Goal: Task Accomplishment & Management: Manage account settings

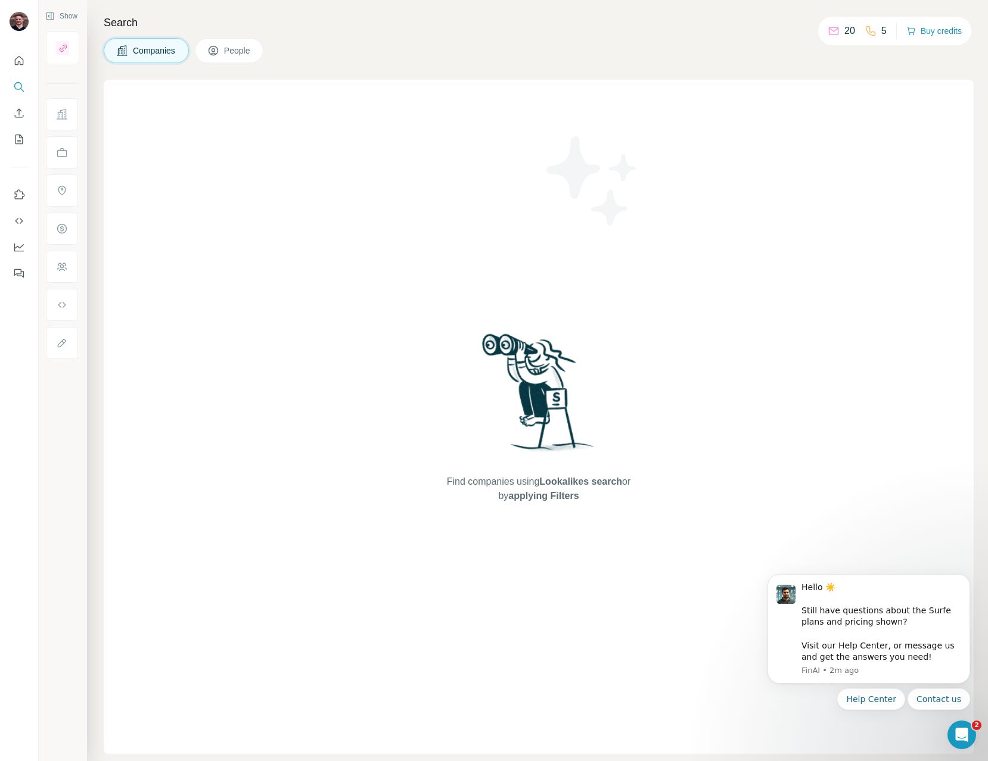
click at [868, 31] on icon at bounding box center [871, 31] width 10 height 10
click at [926, 30] on button "Buy credits" at bounding box center [933, 31] width 55 height 17
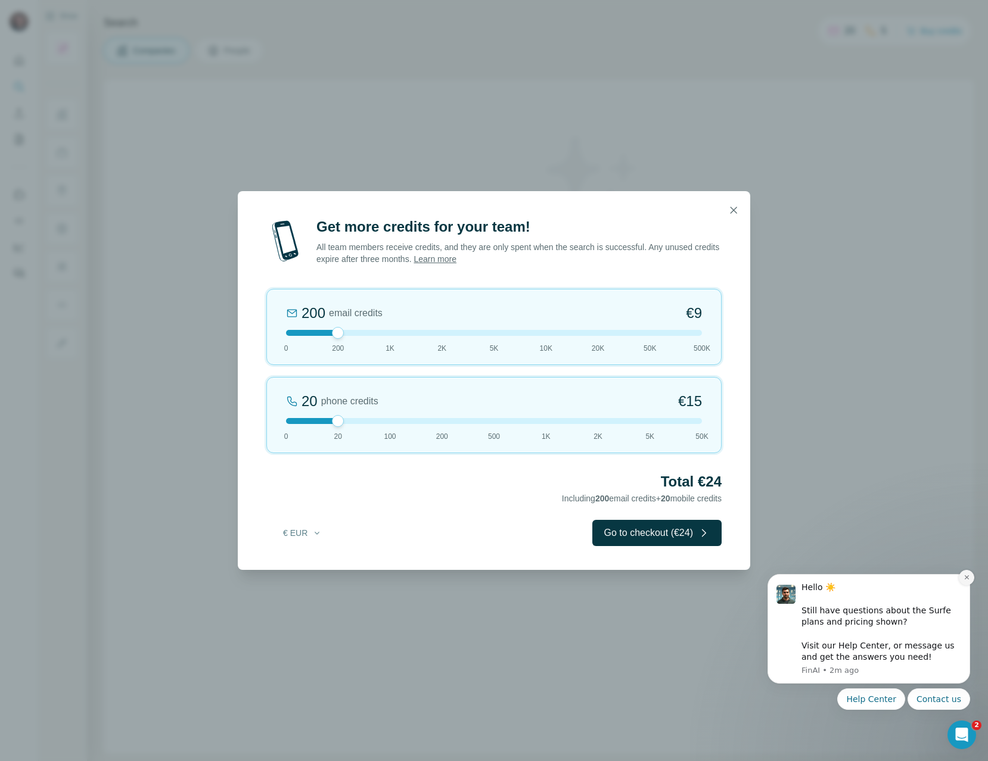
click at [963, 579] on icon "Dismiss notification" at bounding box center [966, 577] width 7 height 7
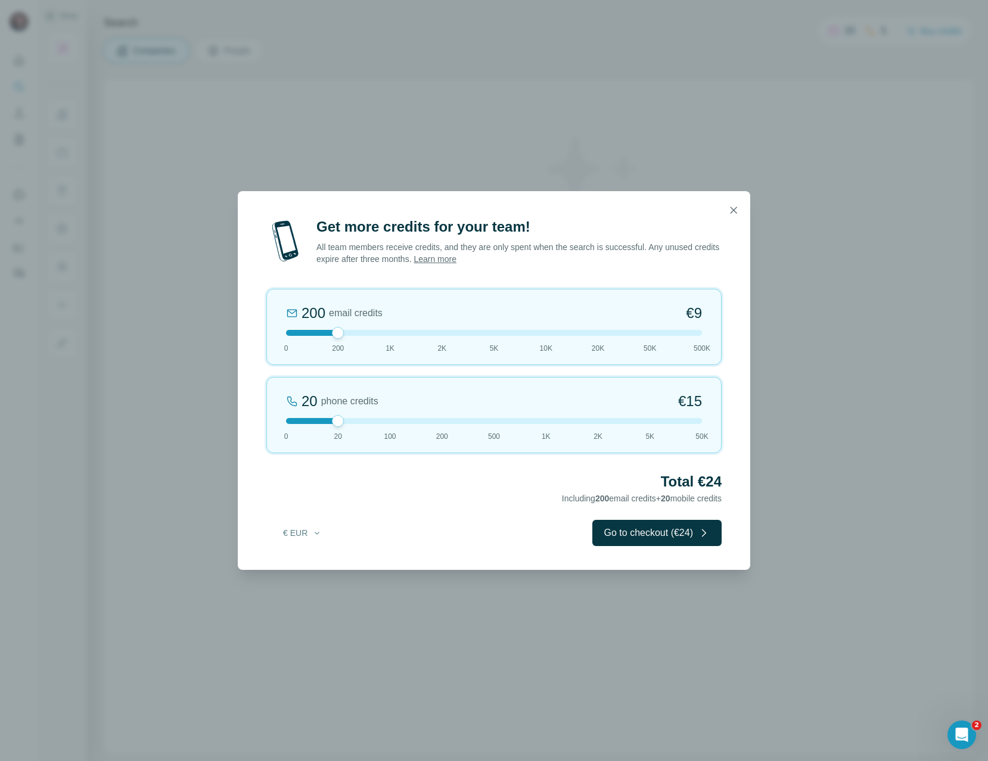
click at [730, 210] on icon "button" at bounding box center [733, 210] width 12 height 12
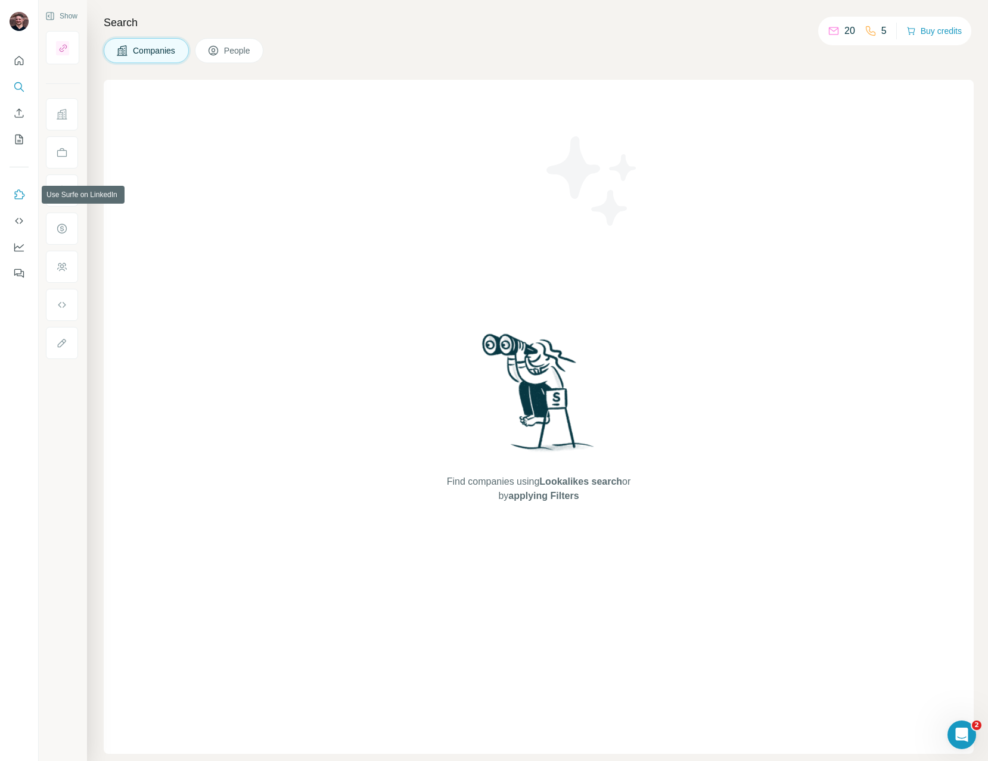
click at [26, 192] on button "Use Surfe on LinkedIn" at bounding box center [19, 194] width 19 height 21
click at [18, 64] on icon "Quick start" at bounding box center [19, 60] width 9 height 9
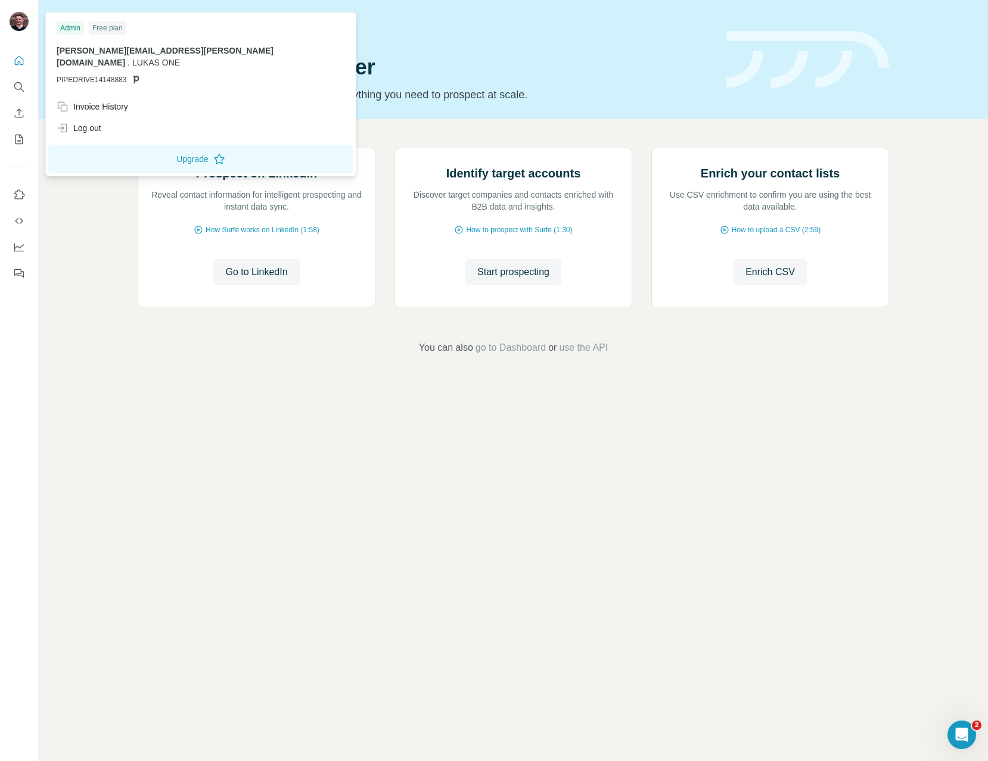
click at [16, 9] on div at bounding box center [21, 23] width 35 height 39
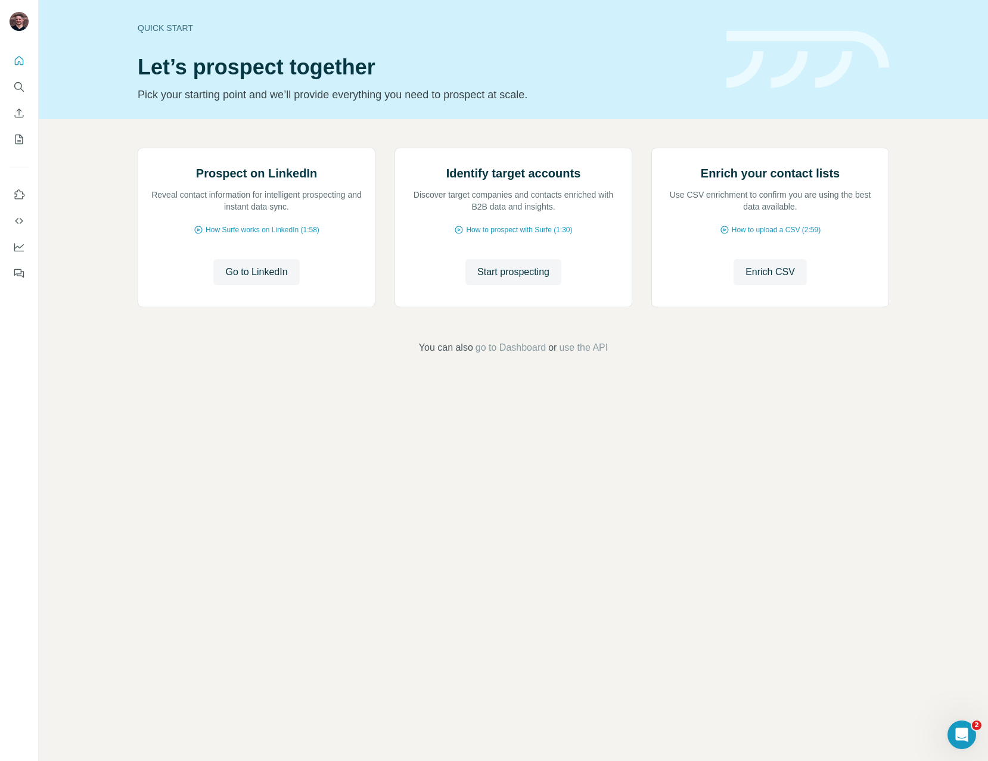
click at [17, 17] on img at bounding box center [19, 21] width 19 height 19
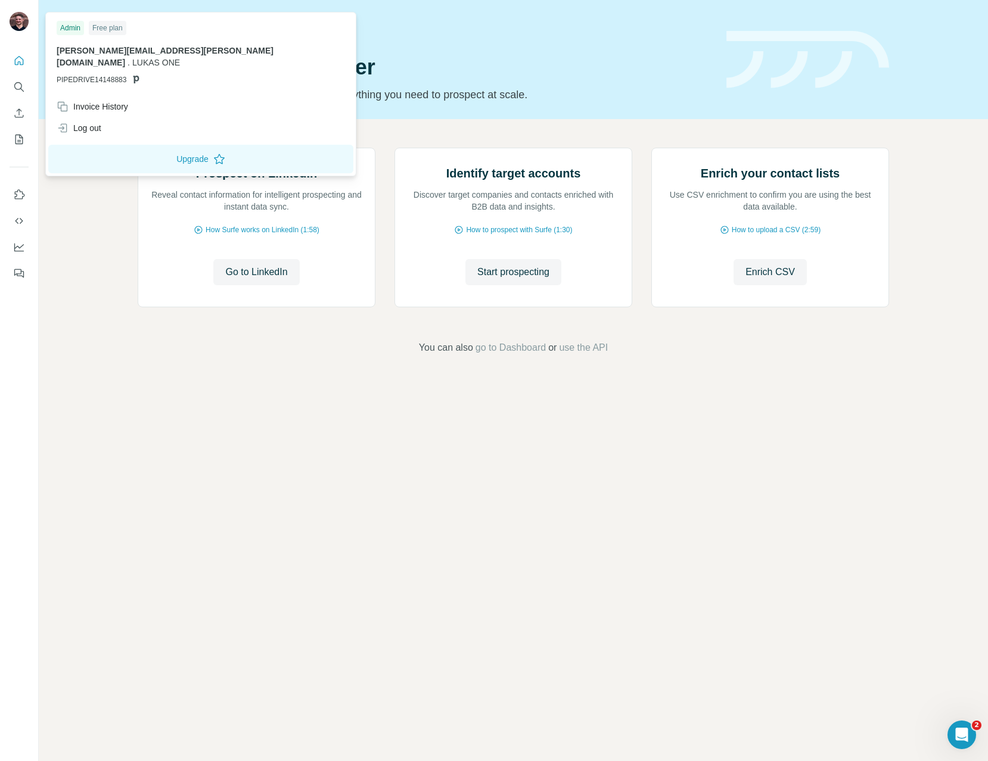
click at [107, 30] on div "Free plan" at bounding box center [108, 28] width 38 height 14
click at [112, 145] on button "Upgrade" at bounding box center [200, 159] width 305 height 29
